Goal: Communication & Community: Participate in discussion

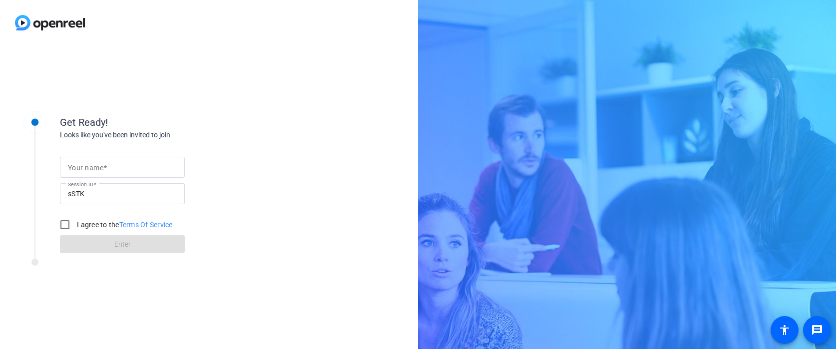
click at [169, 169] on input "Your name" at bounding box center [122, 167] width 109 height 12
type input "[PERSON_NAME]"
click at [67, 228] on input "I agree to the Terms Of Service" at bounding box center [65, 225] width 20 height 20
checkbox input "true"
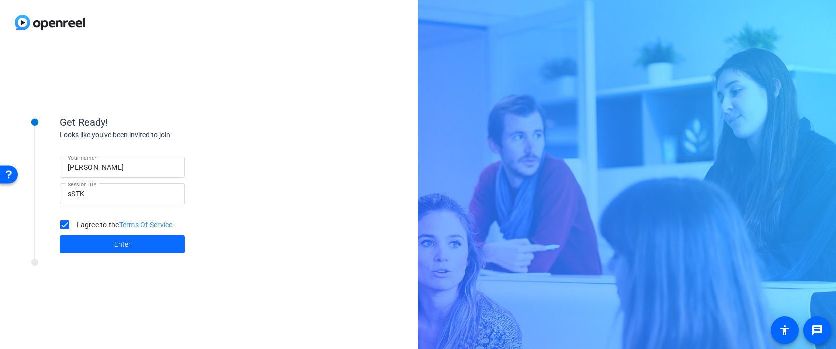
click at [90, 246] on span at bounding box center [122, 244] width 125 height 24
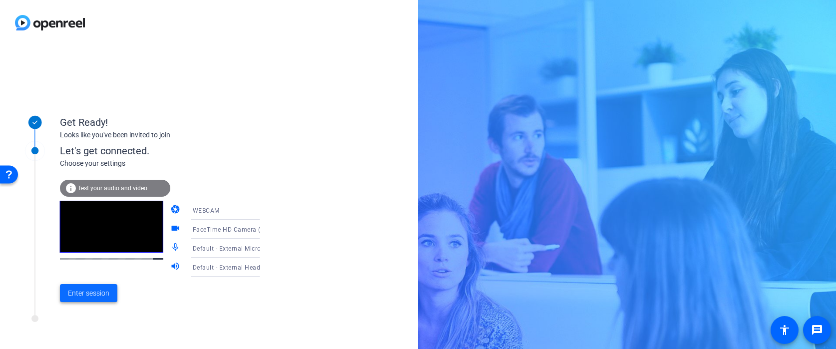
click at [108, 289] on span "Enter session" at bounding box center [88, 293] width 41 height 10
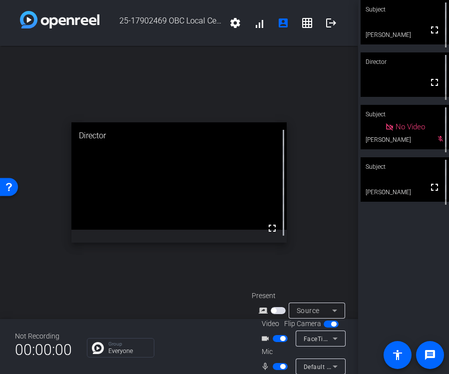
click at [371, 182] on video at bounding box center [404, 179] width 88 height 44
click at [412, 32] on video at bounding box center [404, 22] width 88 height 44
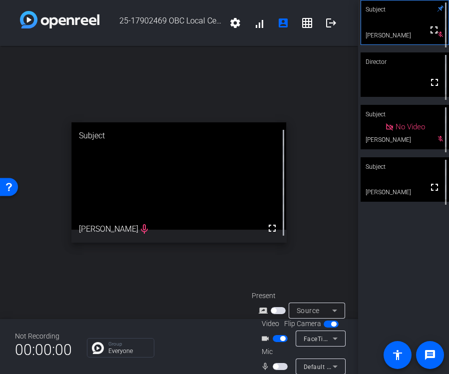
click at [276, 348] on span "button" at bounding box center [275, 366] width 5 height 5
click at [276, 348] on span "button" at bounding box center [280, 366] width 15 height 7
click at [402, 183] on video at bounding box center [404, 179] width 88 height 44
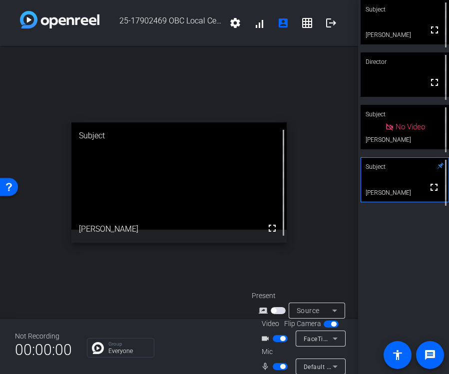
click at [278, 348] on span "button" at bounding box center [280, 366] width 15 height 7
click at [407, 129] on span "No Video" at bounding box center [409, 126] width 29 height 9
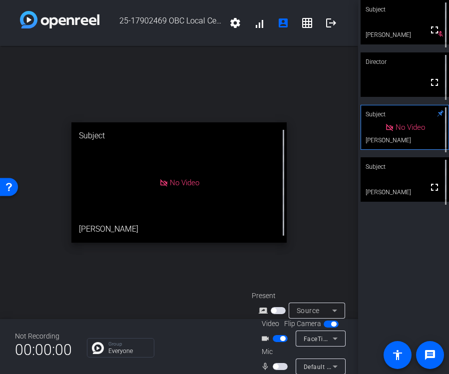
click at [406, 179] on video at bounding box center [404, 179] width 88 height 44
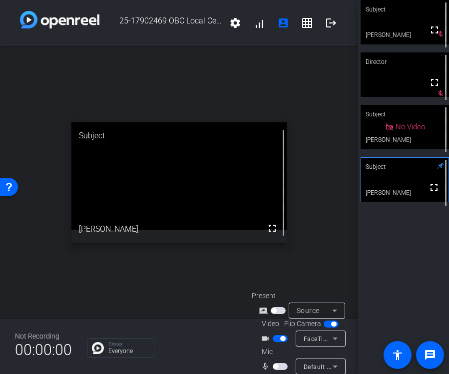
click at [285, 348] on span "button" at bounding box center [280, 366] width 15 height 7
click at [280, 348] on mat-slide-toggle at bounding box center [281, 366] width 17 height 10
click at [279, 348] on span "button" at bounding box center [280, 366] width 15 height 7
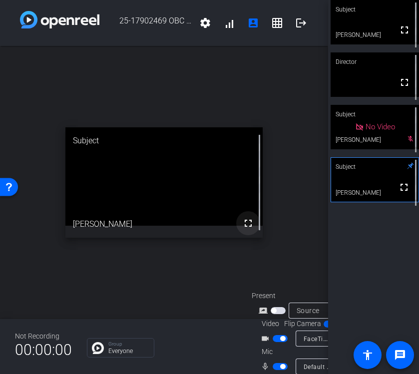
click at [246, 227] on mat-icon "fullscreen" at bounding box center [248, 223] width 12 height 12
click at [279, 348] on span "button" at bounding box center [280, 366] width 15 height 7
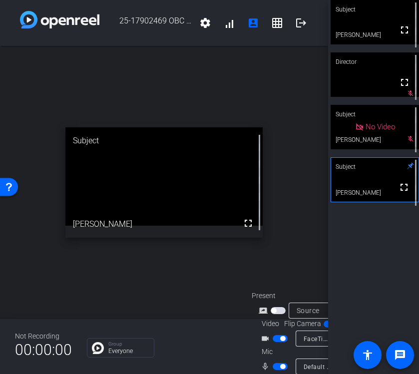
click at [279, 348] on span "button" at bounding box center [280, 366] width 15 height 7
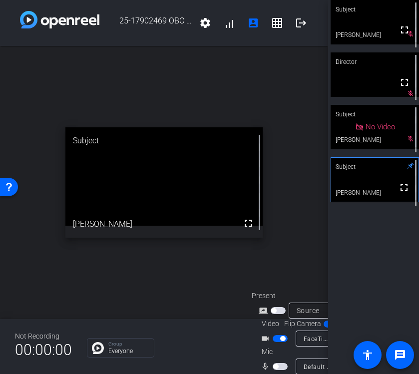
click at [279, 348] on span "button" at bounding box center [280, 366] width 15 height 7
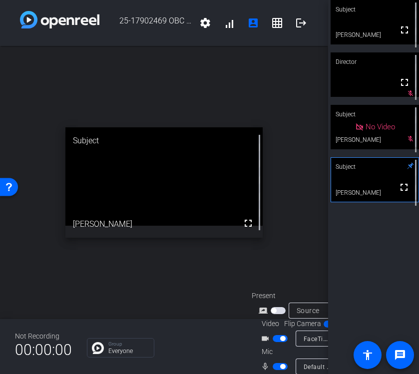
click at [279, 348] on span "button" at bounding box center [280, 366] width 15 height 7
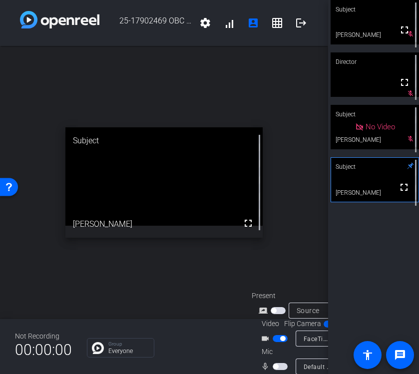
click at [279, 348] on span "button" at bounding box center [280, 366] width 15 height 7
click at [287, 348] on div at bounding box center [281, 366] width 17 height 7
click at [283, 348] on span "button" at bounding box center [280, 366] width 15 height 7
click at [283, 348] on span "button" at bounding box center [282, 366] width 5 height 5
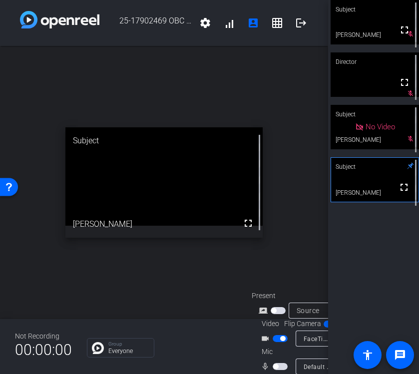
click at [275, 348] on span "button" at bounding box center [280, 366] width 15 height 7
click at [289, 348] on div "mic_none" at bounding box center [278, 366] width 35 height 12
click at [282, 348] on span "button" at bounding box center [282, 366] width 5 height 5
click at [273, 348] on mat-slide-toggle at bounding box center [281, 366] width 17 height 10
click at [276, 348] on span "button" at bounding box center [275, 366] width 5 height 5
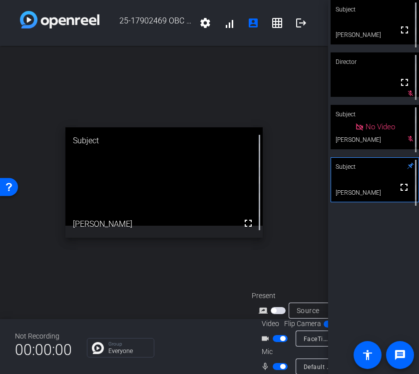
click at [276, 348] on span "button" at bounding box center [280, 366] width 15 height 7
click at [276, 348] on span "button" at bounding box center [275, 366] width 5 height 5
click at [276, 348] on span "button" at bounding box center [280, 366] width 15 height 7
click at [276, 348] on span "button" at bounding box center [275, 366] width 5 height 5
click at [276, 348] on span "button" at bounding box center [280, 366] width 15 height 7
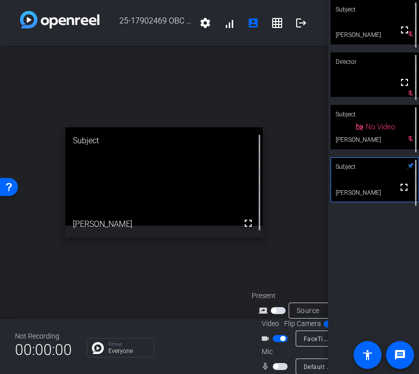
click at [276, 348] on span "button" at bounding box center [275, 366] width 5 height 5
click at [276, 348] on span "button" at bounding box center [280, 366] width 15 height 7
click at [276, 348] on span "button" at bounding box center [275, 366] width 5 height 5
click at [276, 348] on span "button" at bounding box center [280, 366] width 15 height 7
click at [276, 348] on span "button" at bounding box center [275, 366] width 5 height 5
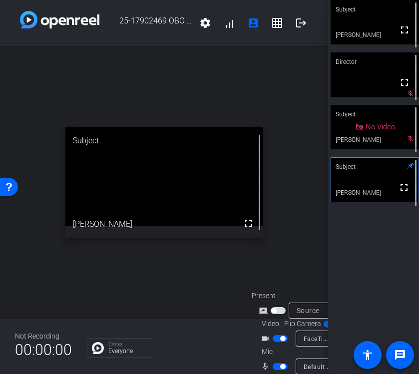
click at [276, 348] on span "button" at bounding box center [280, 366] width 15 height 7
click at [276, 348] on span "button" at bounding box center [275, 366] width 5 height 5
click at [276, 348] on span "button" at bounding box center [280, 366] width 15 height 7
click at [276, 348] on span "button" at bounding box center [275, 366] width 5 height 5
click at [276, 348] on span "button" at bounding box center [280, 366] width 15 height 7
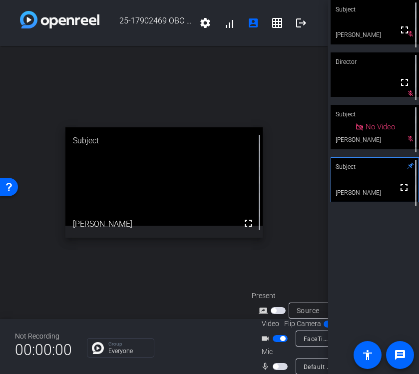
click at [276, 348] on span "button" at bounding box center [275, 366] width 5 height 5
click at [281, 348] on span "button" at bounding box center [282, 366] width 5 height 5
click at [281, 348] on span "button" at bounding box center [280, 366] width 15 height 7
click at [277, 348] on span "button" at bounding box center [280, 366] width 15 height 7
click at [284, 348] on span "button" at bounding box center [280, 366] width 15 height 7
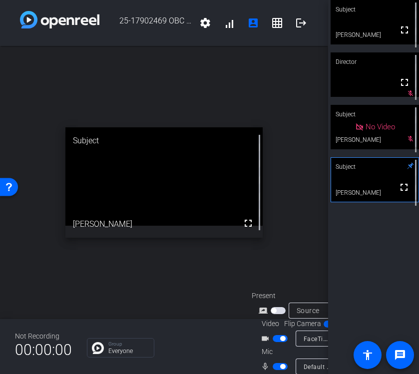
click at [284, 348] on span "button" at bounding box center [282, 366] width 5 height 5
click at [277, 348] on span "button" at bounding box center [280, 366] width 15 height 7
click at [285, 348] on span "button" at bounding box center [280, 366] width 15 height 7
